Goal: Task Accomplishment & Management: Manage account settings

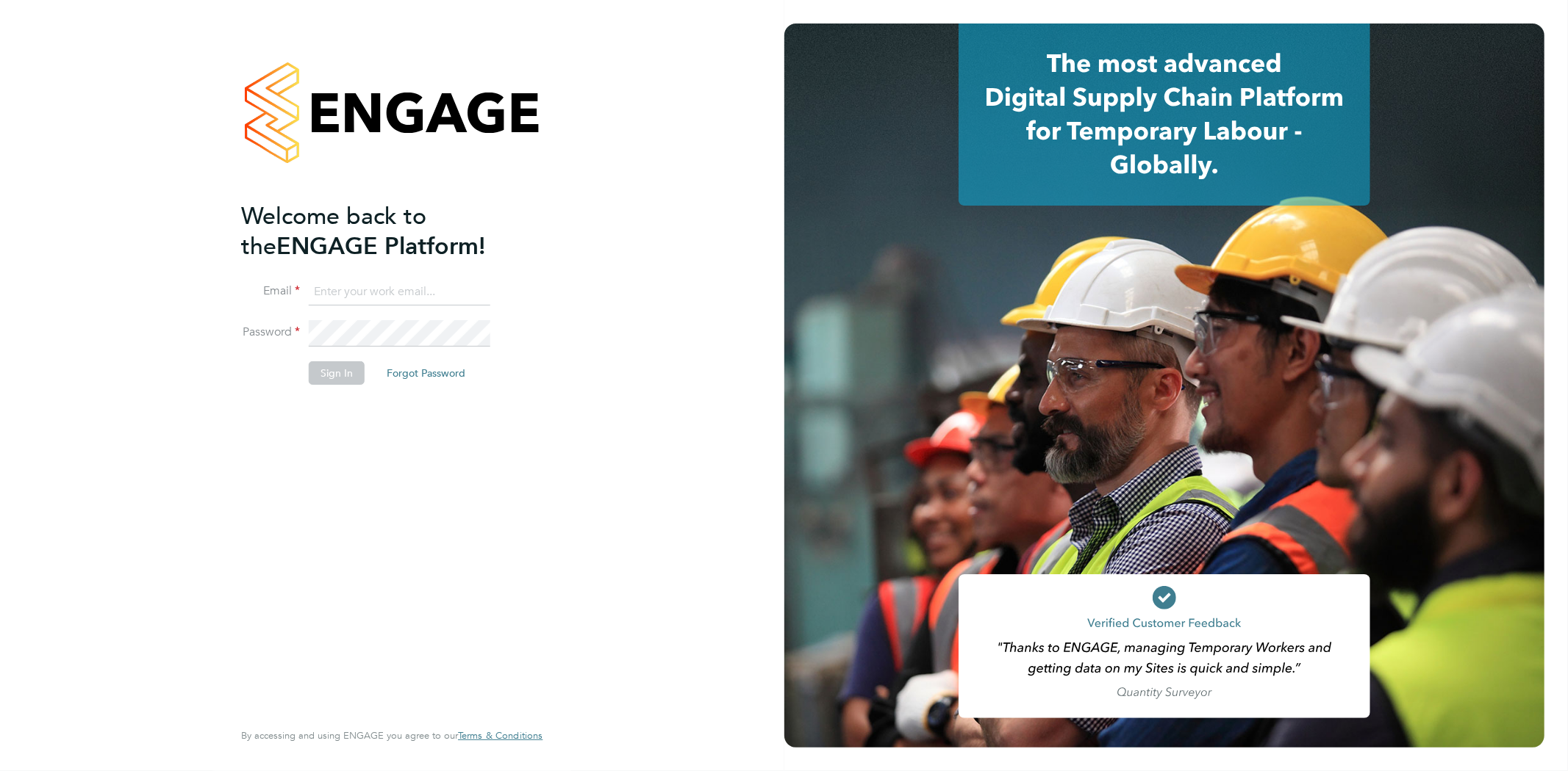
type input "info@cbwstaffingsolutions.com"
click at [312, 377] on button "Sign In" at bounding box center [336, 372] width 56 height 23
